Goal: Obtain resource: Download file/media

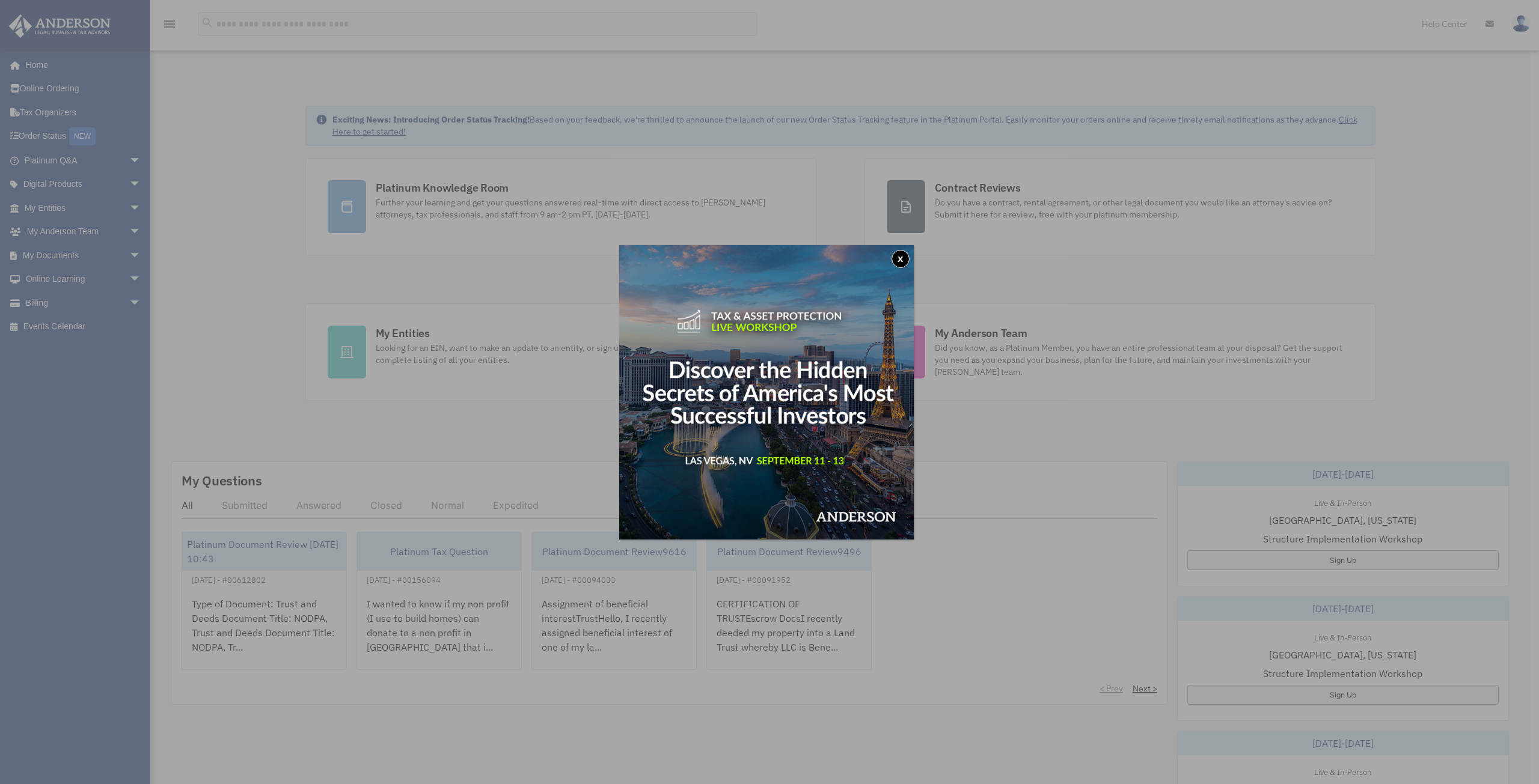
click at [905, 256] on button "x" at bounding box center [901, 259] width 18 height 18
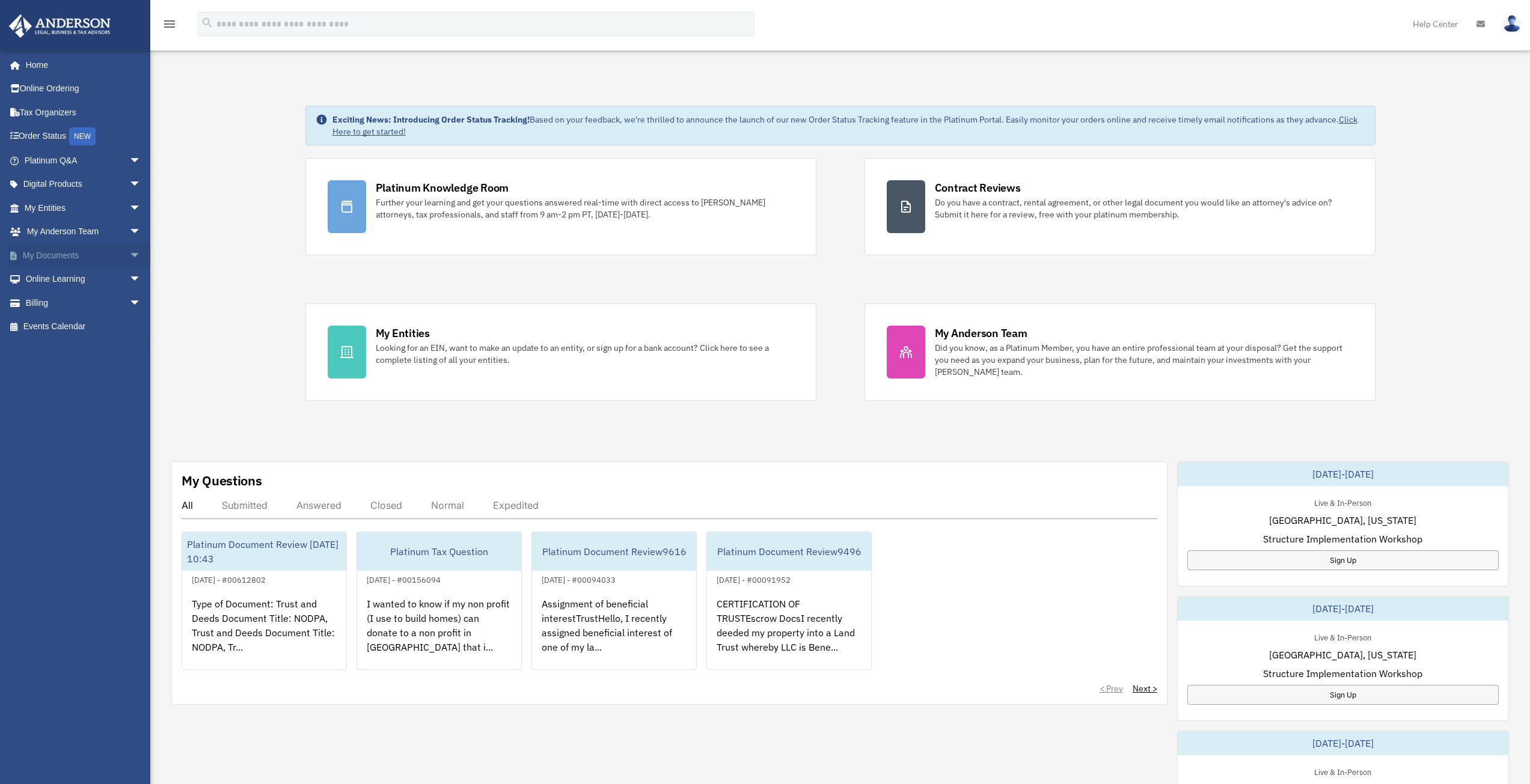
click at [72, 254] on link "My Documents arrow_drop_down" at bounding box center [84, 255] width 151 height 24
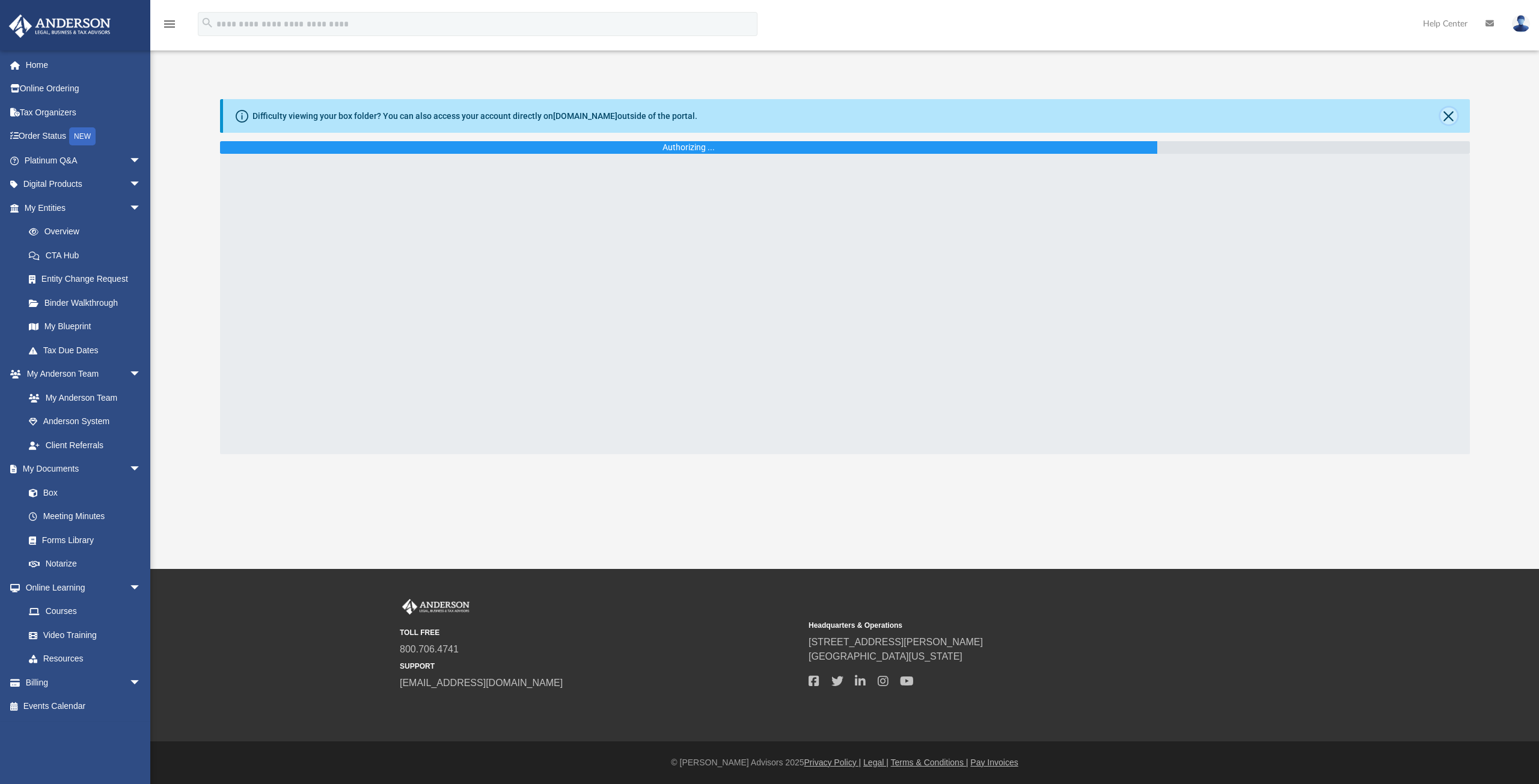
click at [1448, 110] on button "Close" at bounding box center [1449, 115] width 17 height 17
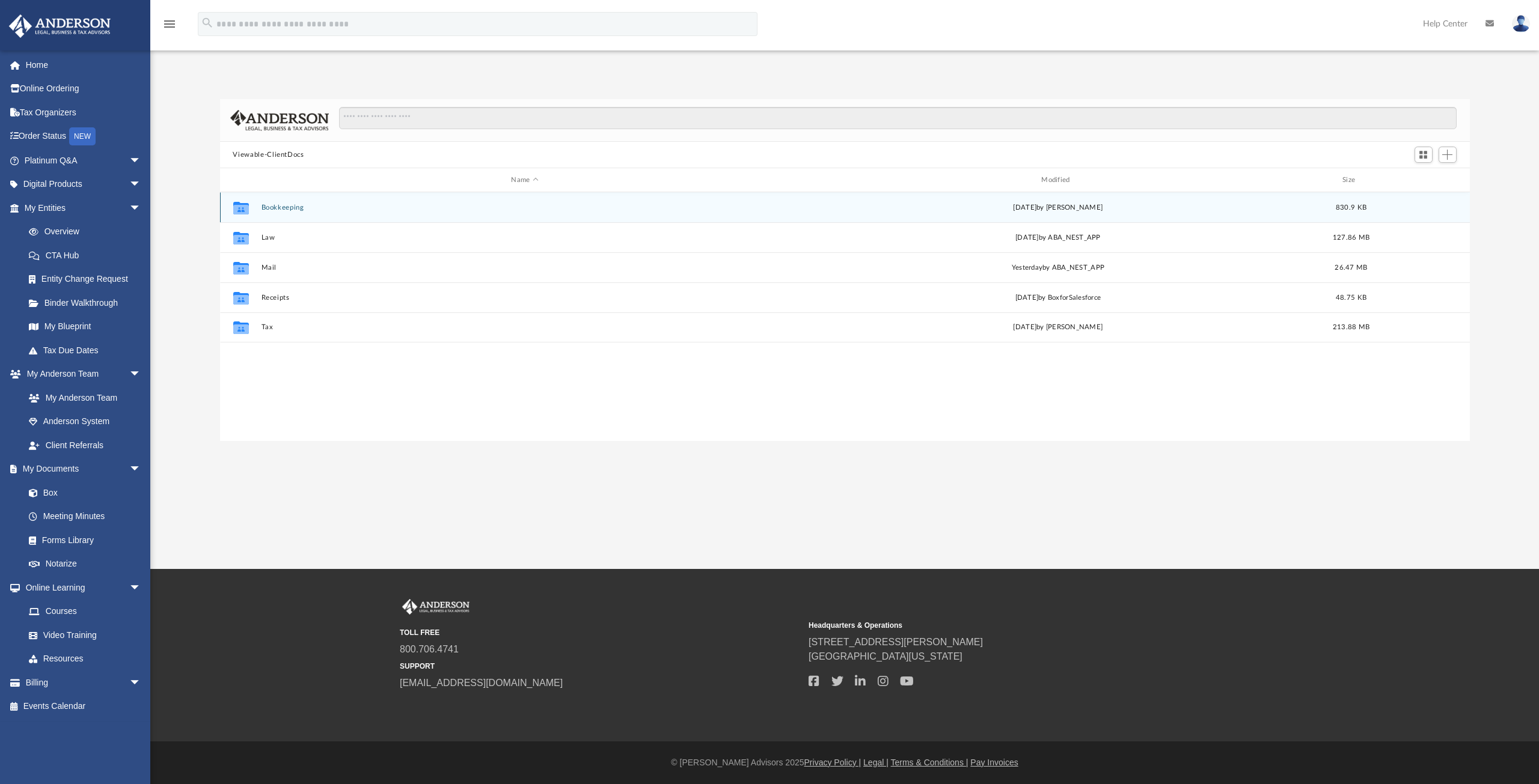
scroll to position [264, 1241]
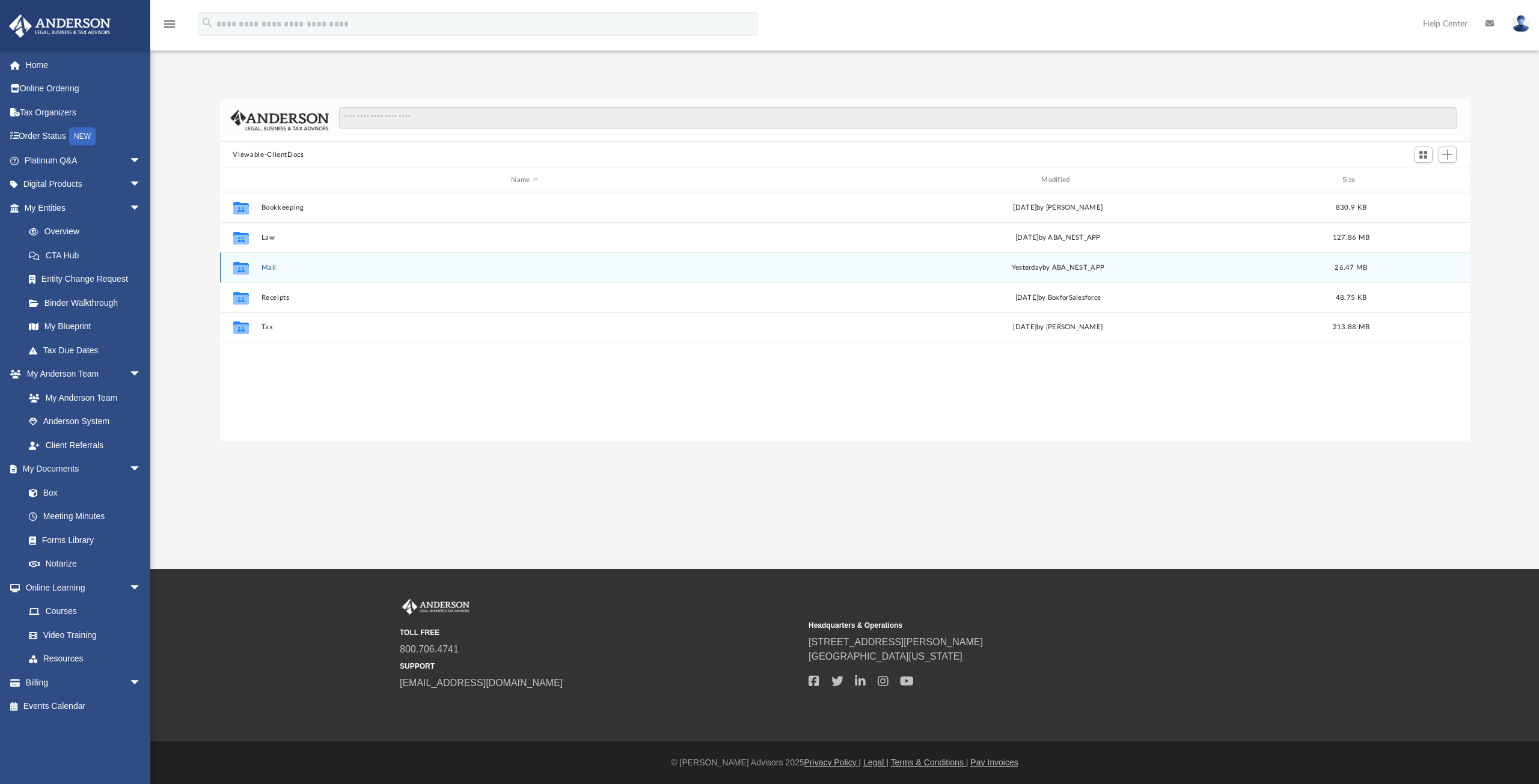
click at [272, 264] on button "Mail" at bounding box center [525, 267] width 528 height 8
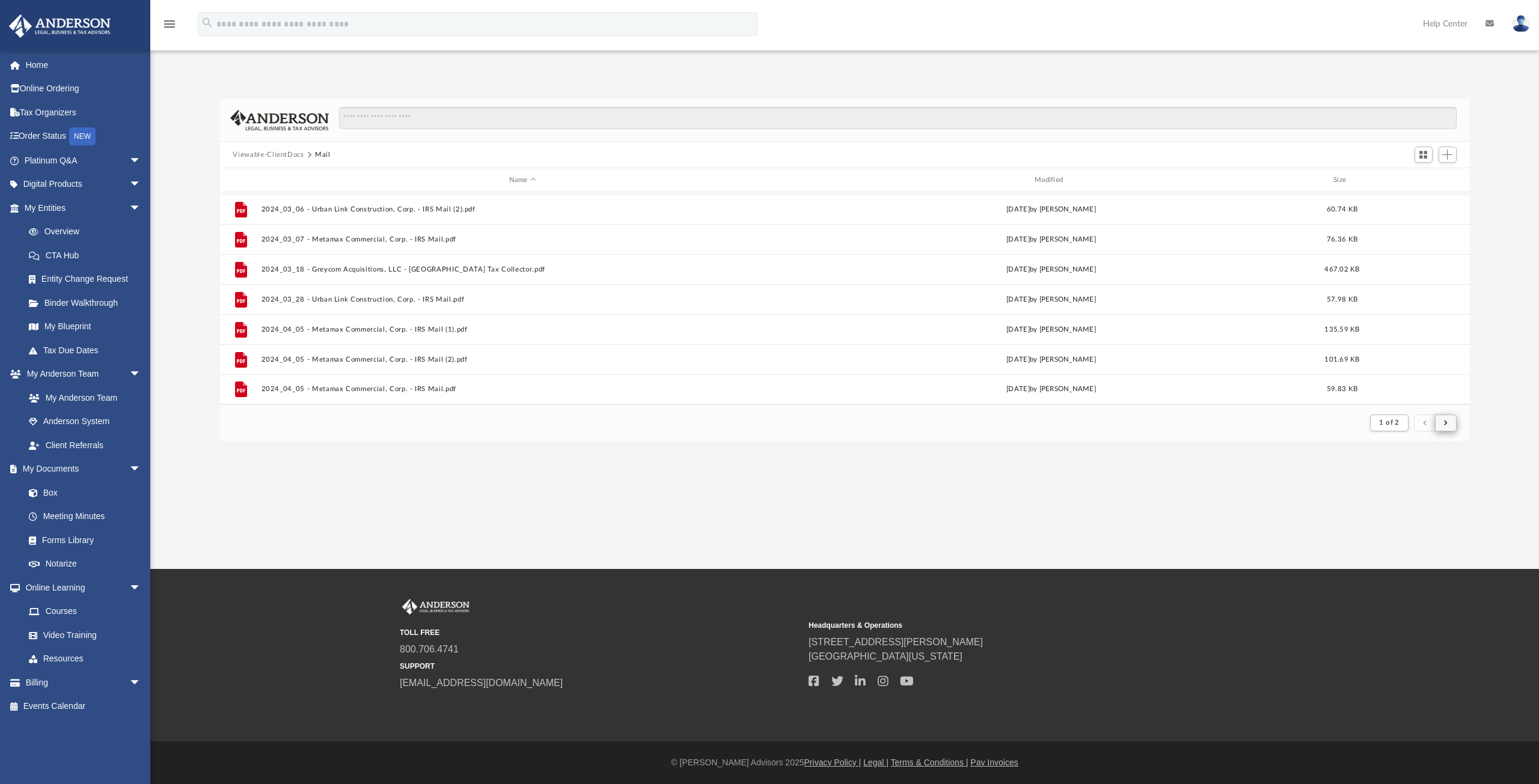
scroll to position [227, 1241]
click at [1443, 420] on button "submit" at bounding box center [1446, 423] width 22 height 18
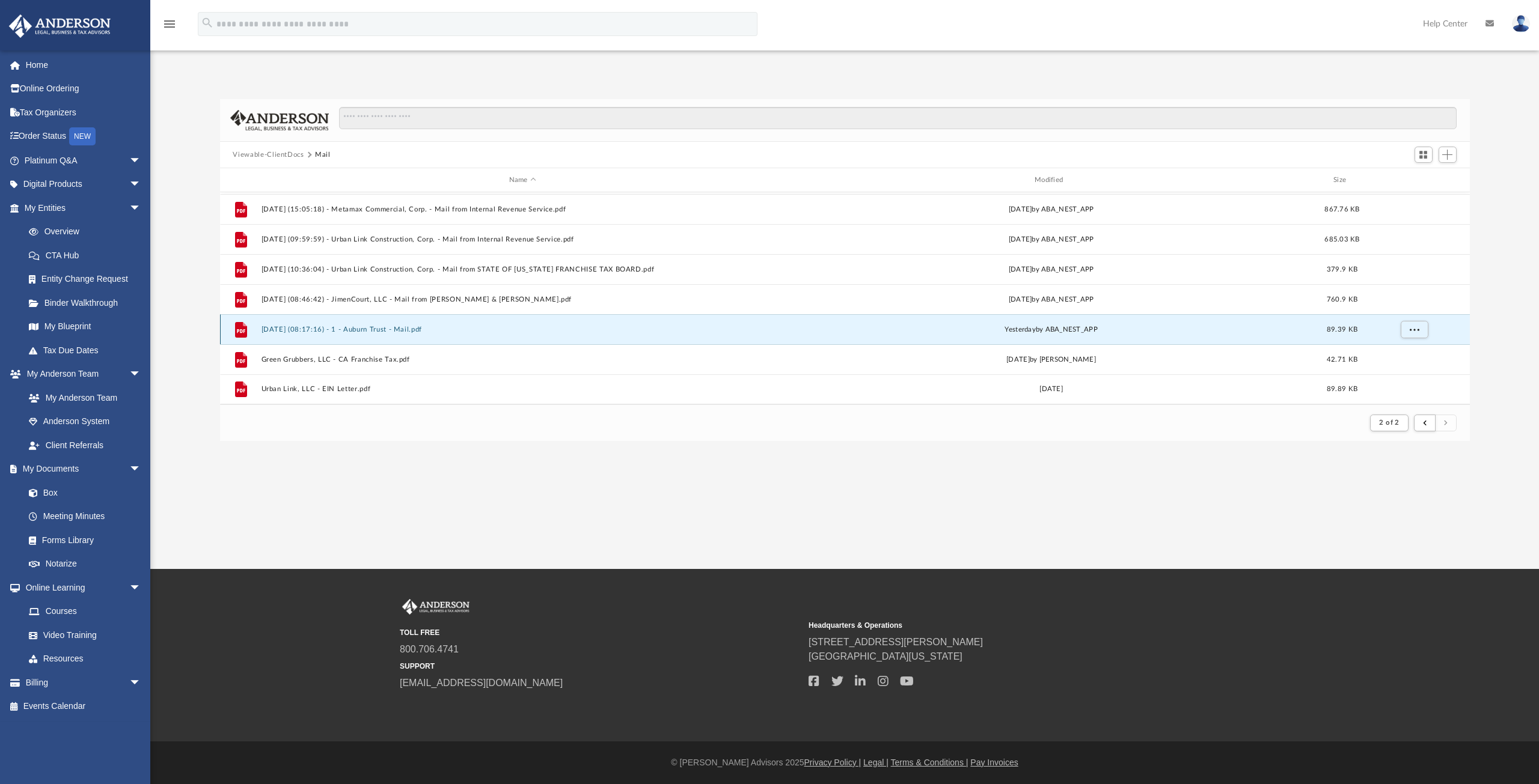
click at [382, 327] on button "[DATE] (08:17:16) - 1 - Auburn Trust - Mail.pdf" at bounding box center [522, 330] width 523 height 8
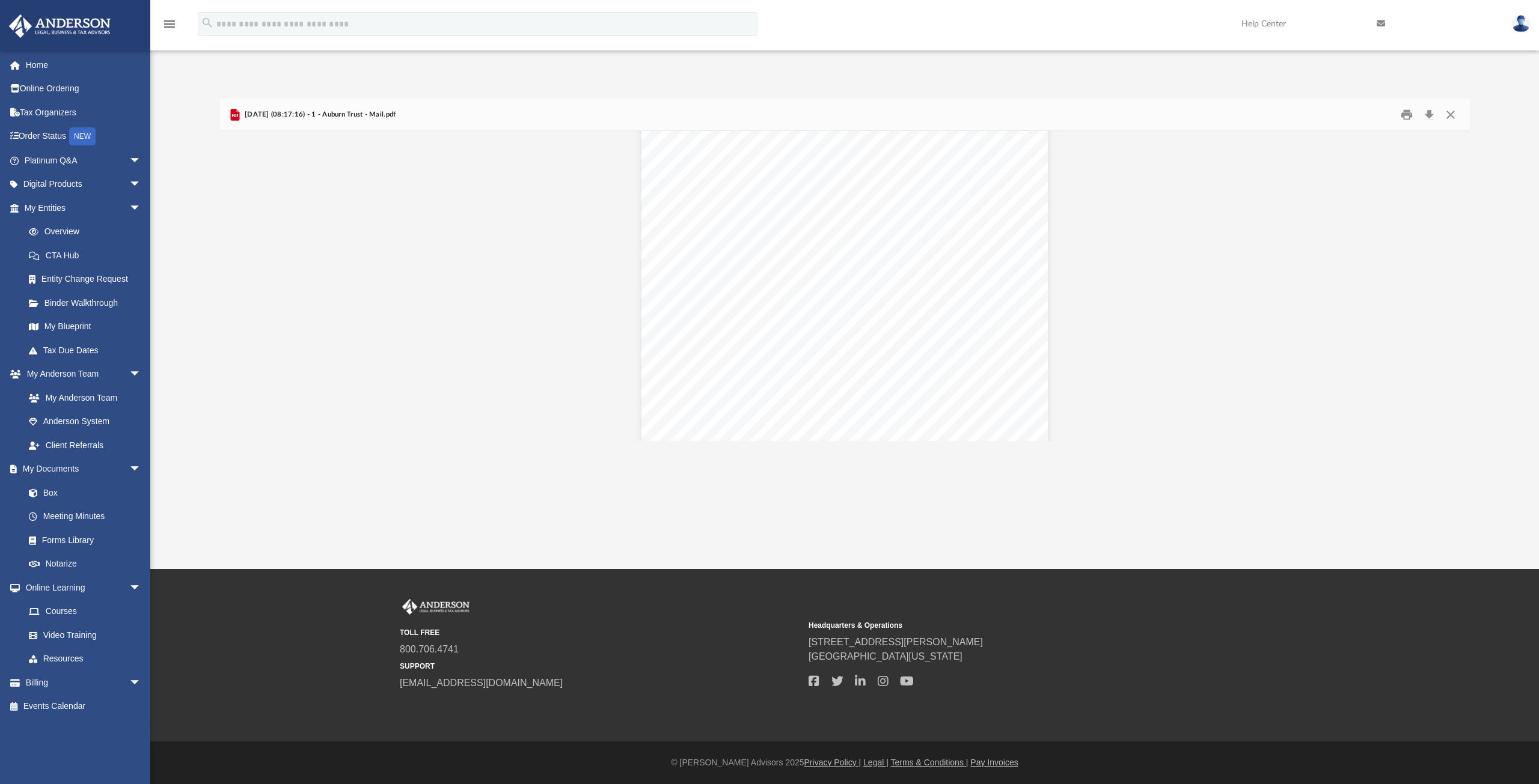
scroll to position [0, 0]
click at [1406, 114] on button "Print" at bounding box center [1407, 115] width 24 height 18
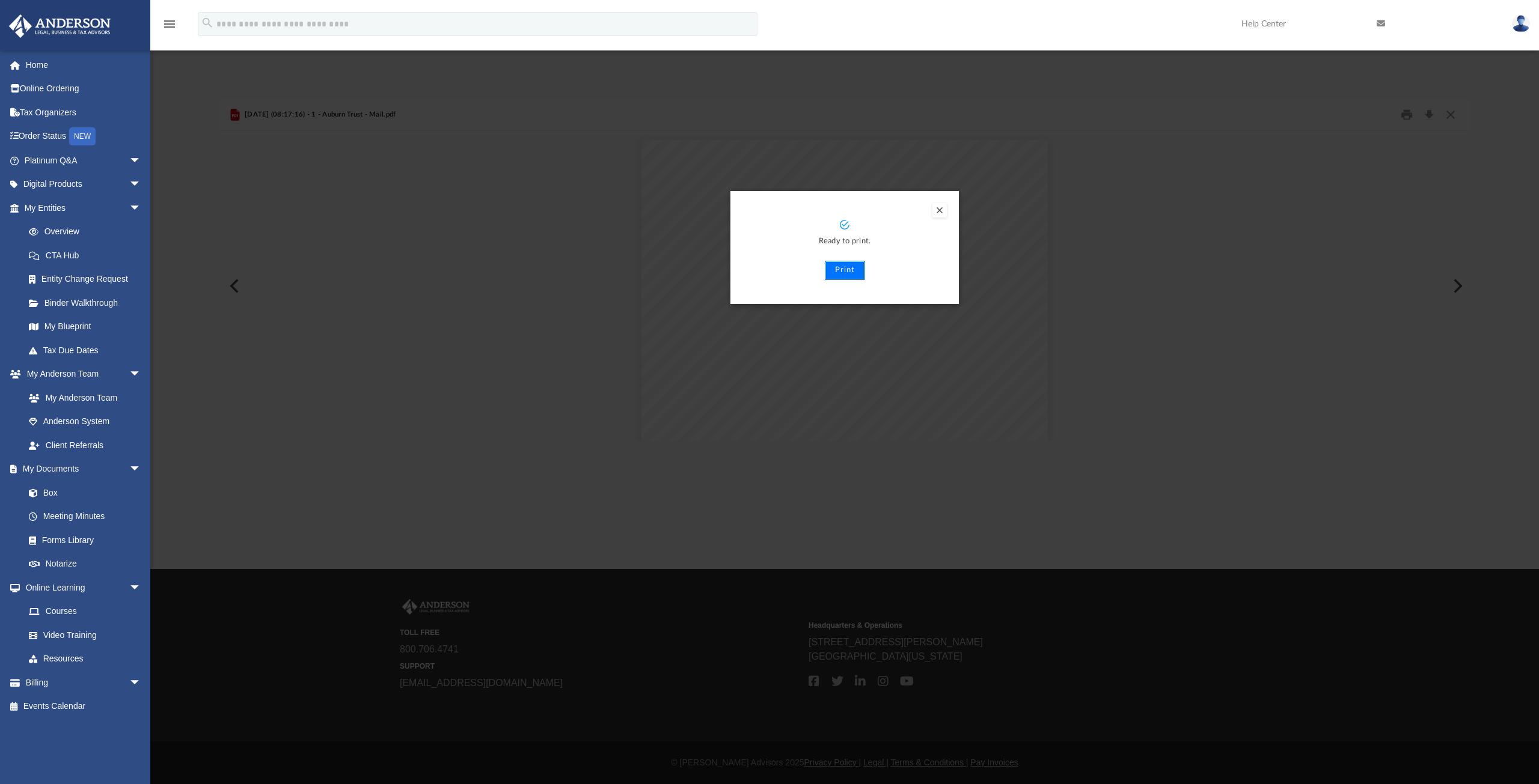
click at [848, 273] on button "Print" at bounding box center [844, 270] width 40 height 19
